Goal: Task Accomplishment & Management: Manage account settings

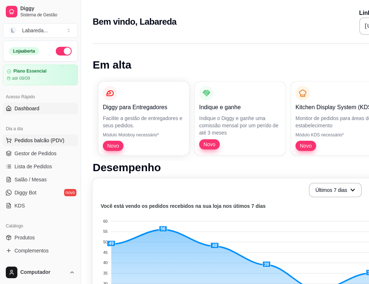
click at [34, 135] on button "Pedidos balcão (PDV)" at bounding box center [40, 141] width 75 height 12
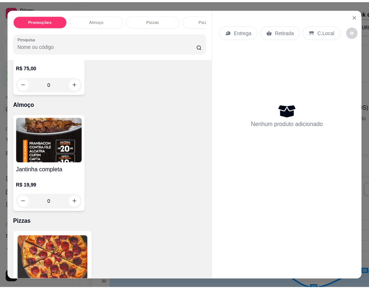
scroll to position [109, 0]
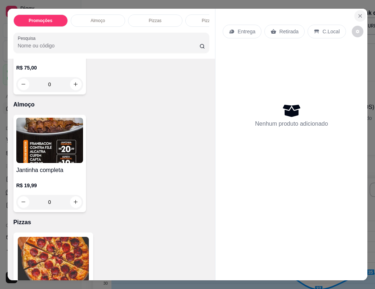
click at [357, 16] on button "Close" at bounding box center [360, 16] width 12 height 12
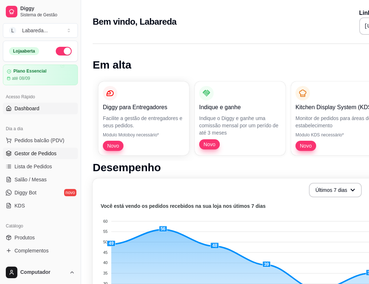
click at [45, 154] on span "Gestor de Pedidos" at bounding box center [36, 153] width 42 height 7
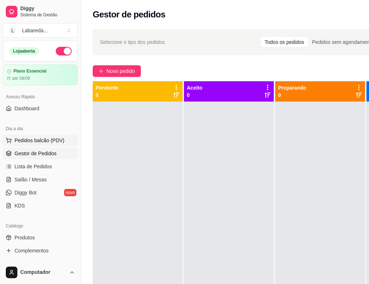
click at [46, 143] on span "Pedidos balcão (PDV)" at bounding box center [40, 140] width 50 height 7
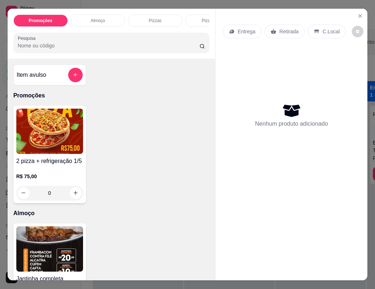
click at [0, 129] on div "Promoções Almoço Pizzas Pizza doce Bordas Bebidas Pizza média Pesquisa Item avu…" at bounding box center [187, 144] width 375 height 289
click at [357, 14] on icon "Close" at bounding box center [360, 16] width 6 height 6
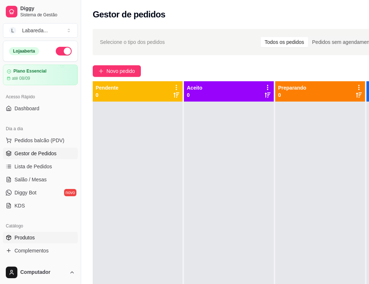
click at [23, 238] on span "Produtos" at bounding box center [25, 237] width 20 height 7
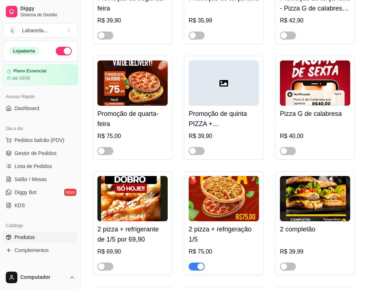
scroll to position [254, 0]
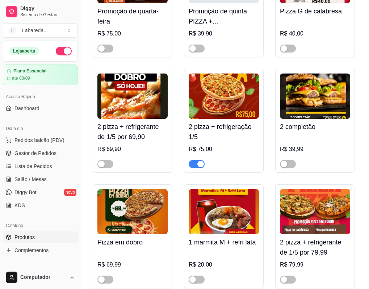
click at [201, 167] on div "button" at bounding box center [201, 164] width 7 height 7
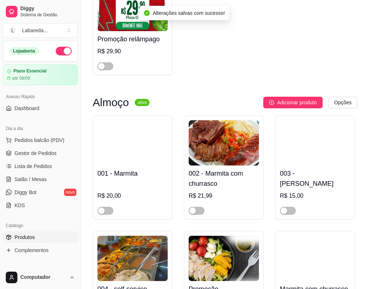
scroll to position [580, 0]
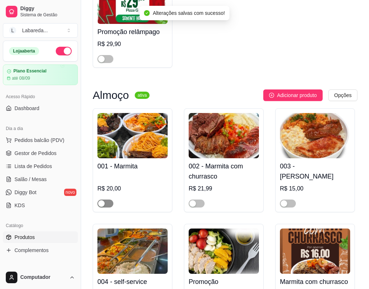
drag, startPoint x: 101, startPoint y: 203, endPoint x: 153, endPoint y: 211, distance: 53.2
click at [102, 204] on div "button" at bounding box center [101, 204] width 7 height 7
click at [198, 206] on span "button" at bounding box center [197, 204] width 16 height 8
click at [287, 207] on div "button" at bounding box center [284, 204] width 7 height 7
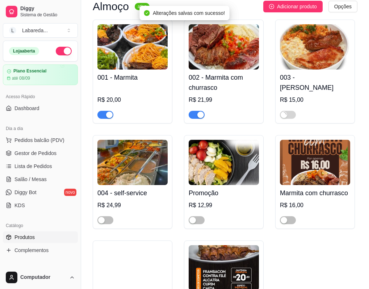
scroll to position [689, 0]
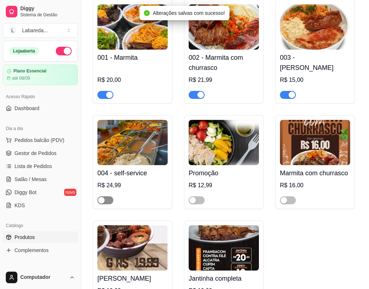
click at [110, 205] on span "button" at bounding box center [106, 201] width 16 height 8
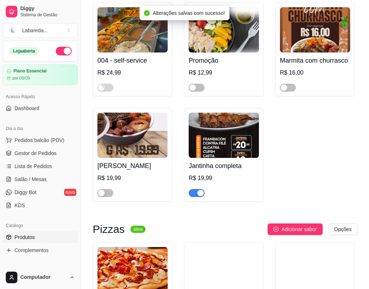
scroll to position [834, 0]
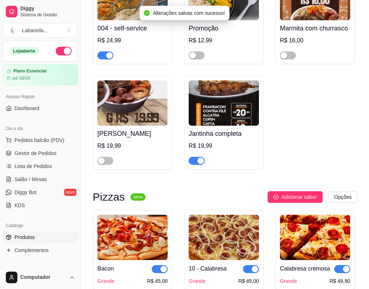
click at [200, 160] on span "button" at bounding box center [197, 161] width 16 height 8
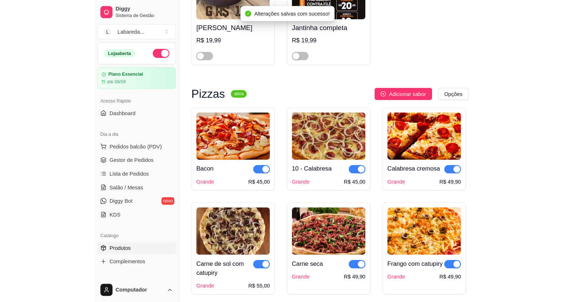
scroll to position [943, 0]
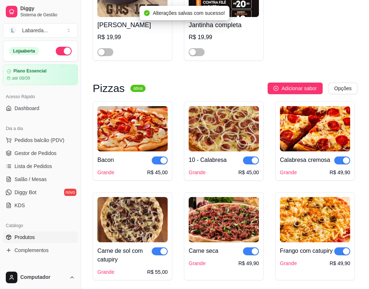
click at [160, 159] on div at bounding box center [160, 160] width 16 height 9
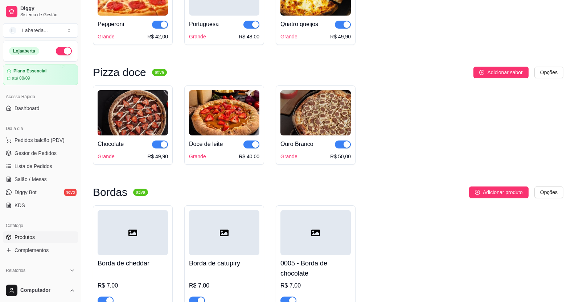
drag, startPoint x: 346, startPoint y: 32, endPoint x: 346, endPoint y: 37, distance: 5.1
click at [346, 29] on button "button" at bounding box center [343, 25] width 16 height 8
click at [253, 38] on div "Portuguesa Grande R$ 48,00" at bounding box center [224, 28] width 70 height 25
click at [347, 148] on div "button" at bounding box center [346, 144] width 7 height 7
click at [251, 149] on span "button" at bounding box center [251, 145] width 16 height 8
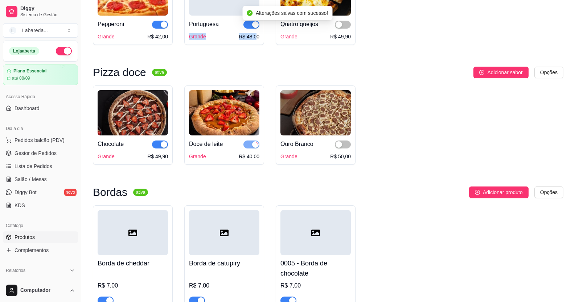
click at [164, 148] on div "button" at bounding box center [164, 144] width 7 height 7
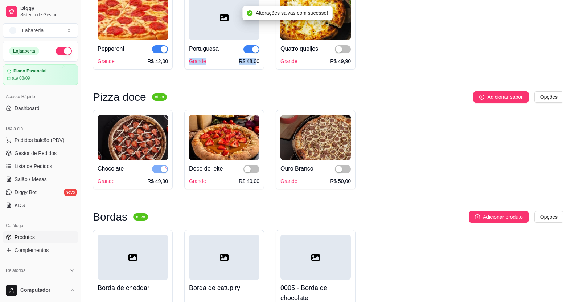
scroll to position [834, 0]
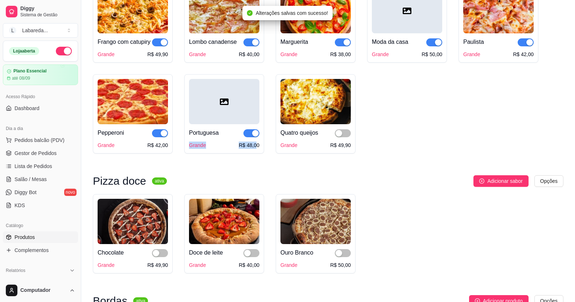
drag, startPoint x: 155, startPoint y: 145, endPoint x: 185, endPoint y: 139, distance: 30.6
click at [164, 137] on button "button" at bounding box center [160, 133] width 16 height 8
click at [251, 137] on button "button" at bounding box center [251, 133] width 16 height 8
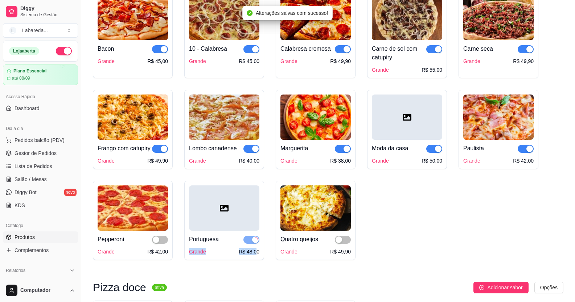
scroll to position [725, 0]
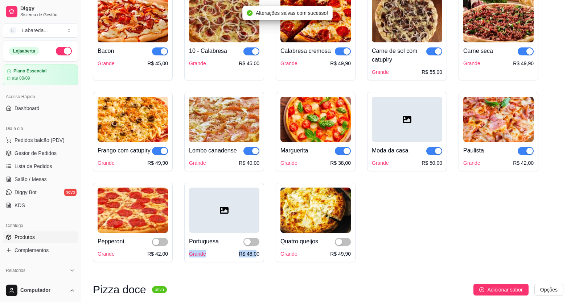
click at [161, 154] on div "button" at bounding box center [164, 151] width 7 height 7
drag, startPoint x: 257, startPoint y: 153, endPoint x: 304, endPoint y: 154, distance: 47.1
click at [259, 153] on button "button" at bounding box center [251, 151] width 16 height 8
click at [345, 153] on div "button" at bounding box center [346, 151] width 7 height 7
drag, startPoint x: 435, startPoint y: 155, endPoint x: 474, endPoint y: 148, distance: 39.0
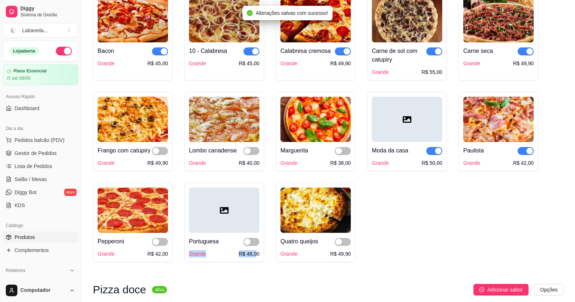
click at [375, 154] on div "button" at bounding box center [438, 151] width 7 height 7
drag, startPoint x: 522, startPoint y: 155, endPoint x: 503, endPoint y: 154, distance: 19.6
click at [375, 155] on span "button" at bounding box center [525, 151] width 16 height 8
click at [375, 51] on span "button" at bounding box center [525, 52] width 16 height 8
drag, startPoint x: 435, startPoint y: 52, endPoint x: 347, endPoint y: 57, distance: 88.6
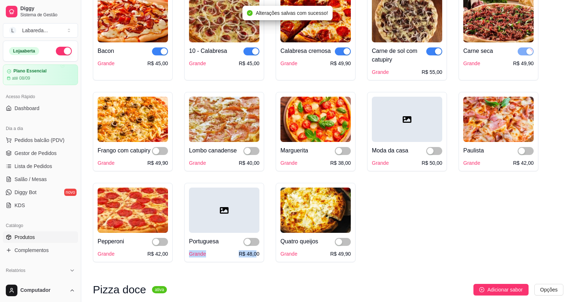
click at [375, 52] on button "button" at bounding box center [434, 52] width 16 height 8
click at [341, 55] on span "button" at bounding box center [343, 52] width 16 height 8
click at [249, 55] on span "button" at bounding box center [251, 52] width 16 height 8
click at [162, 52] on div "button" at bounding box center [164, 51] width 7 height 7
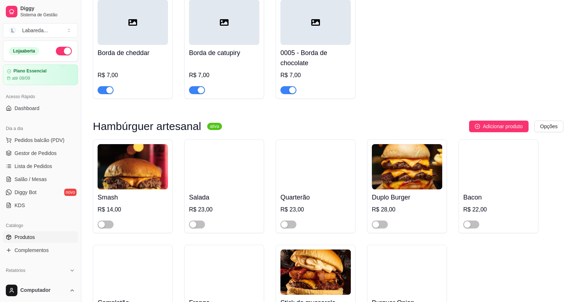
scroll to position [1197, 0]
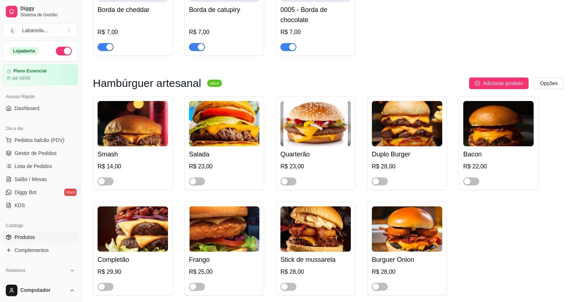
click at [291, 56] on div "0005 - Borda de chocolate R$ 7,00" at bounding box center [316, 4] width 80 height 104
click at [197, 51] on button "button" at bounding box center [197, 47] width 16 height 8
click at [97, 54] on div "Borda de cheddar R$ 7,00" at bounding box center [133, 4] width 80 height 104
click at [105, 51] on span "button" at bounding box center [106, 47] width 16 height 8
click at [291, 50] on div "button" at bounding box center [292, 47] width 7 height 7
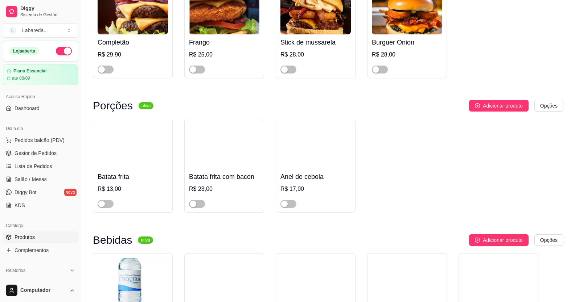
scroll to position [1559, 0]
